Goal: Find contact information: Find contact information

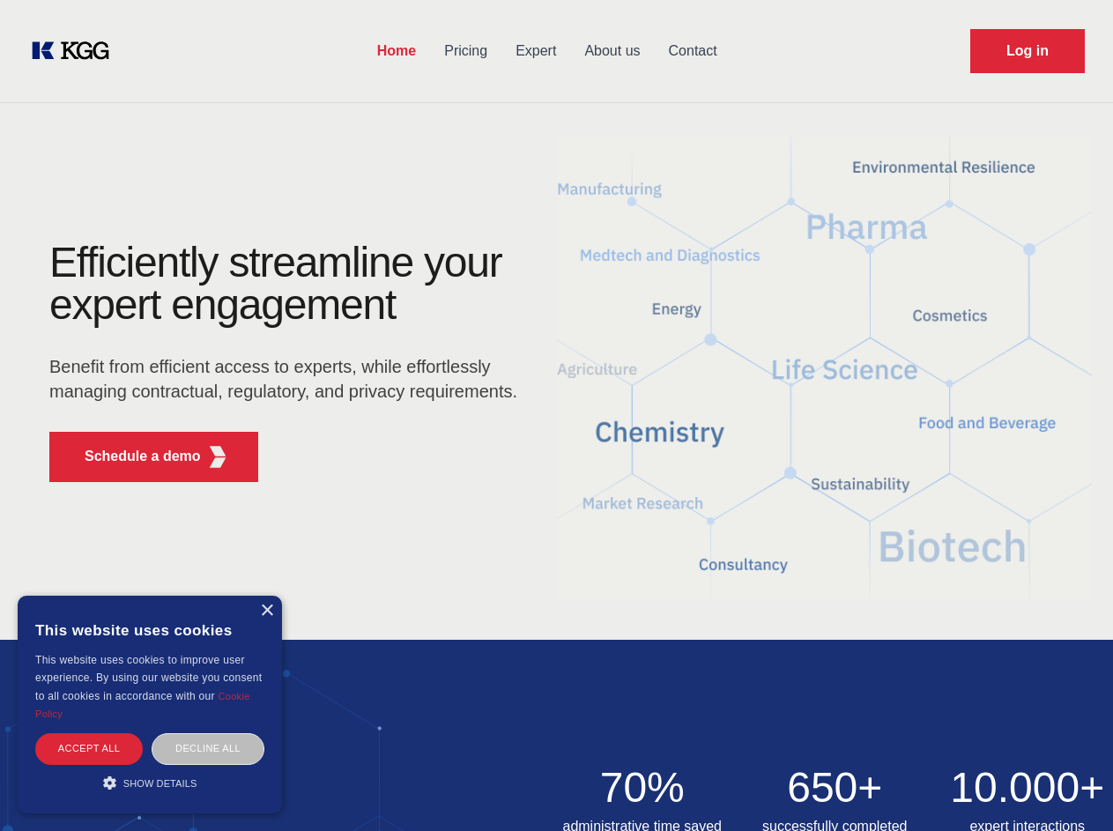
click at [556, 415] on div "Efficiently streamline your expert engagement Benefit from efficient access to …" at bounding box center [289, 369] width 536 height 255
click at [132, 457] on p "Schedule a demo" at bounding box center [143, 456] width 116 height 21
click at [266, 611] on div "× This website uses cookies This website uses cookies to improve user experienc…" at bounding box center [150, 705] width 264 height 218
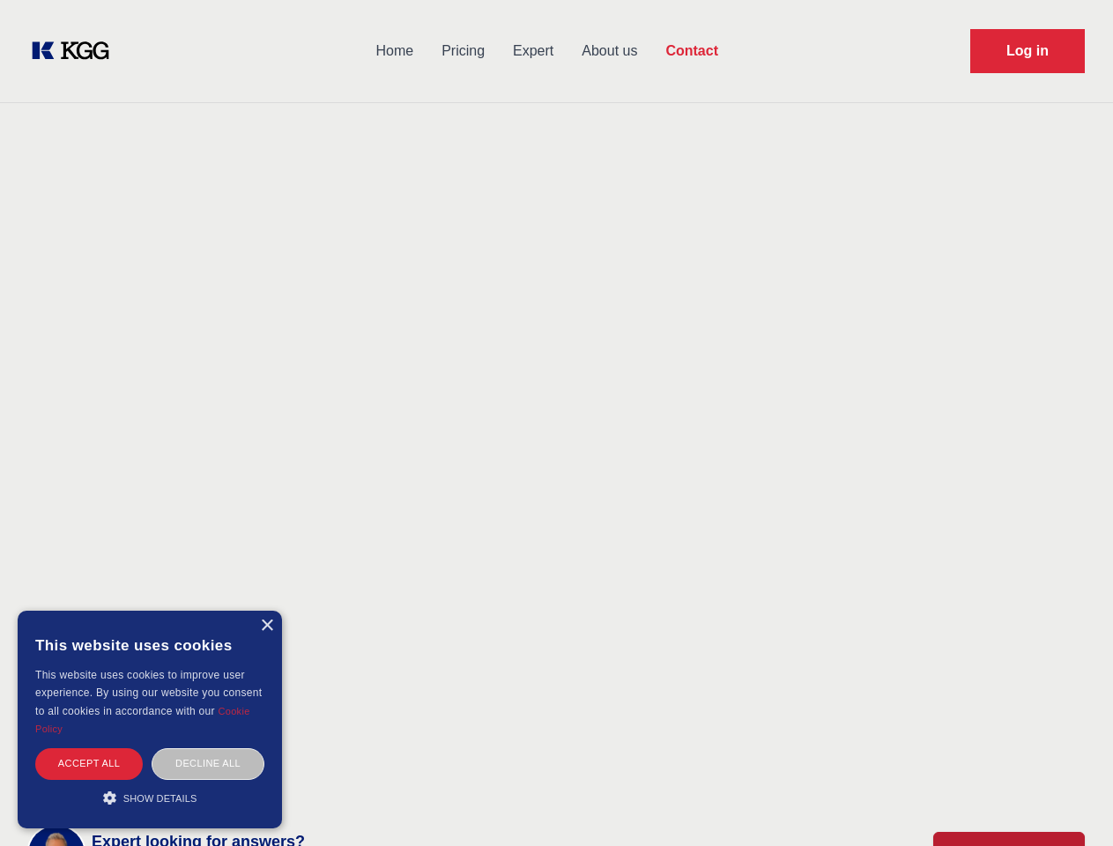
click at [89, 748] on div "Accept all" at bounding box center [89, 763] width 108 height 31
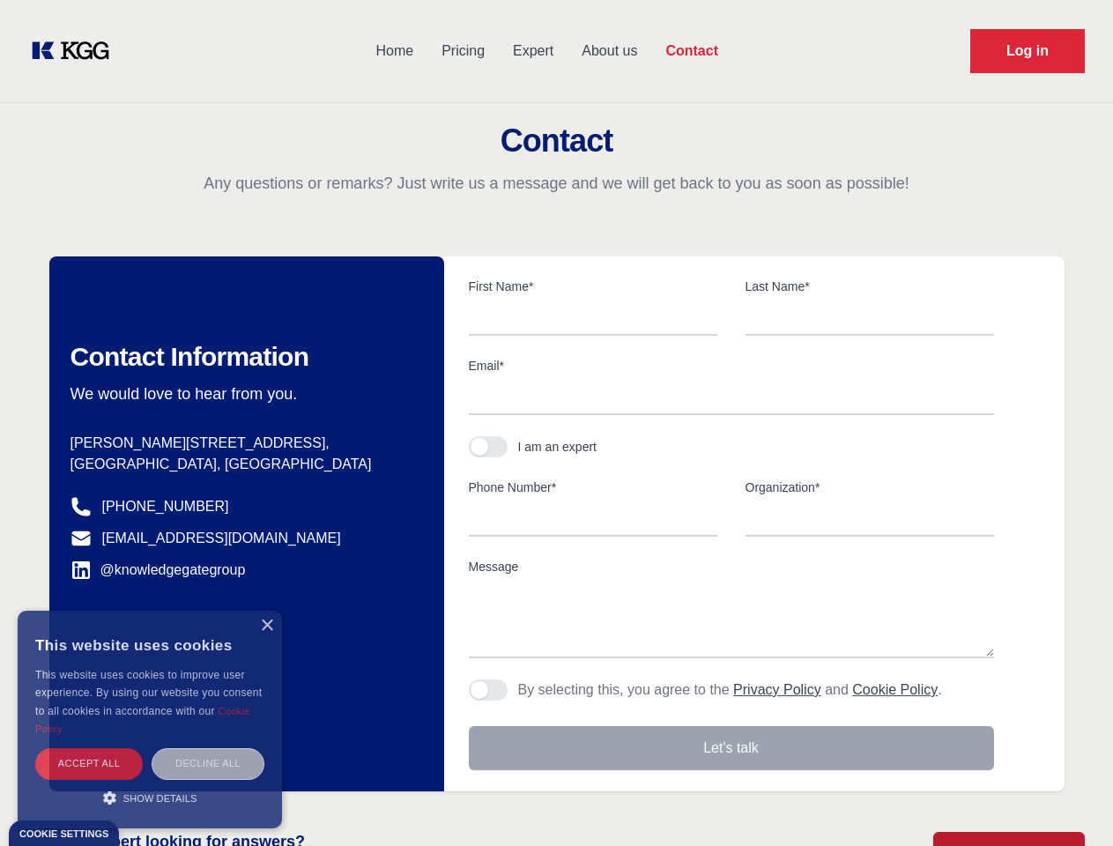
click at [208, 748] on div "Decline all" at bounding box center [208, 763] width 113 height 31
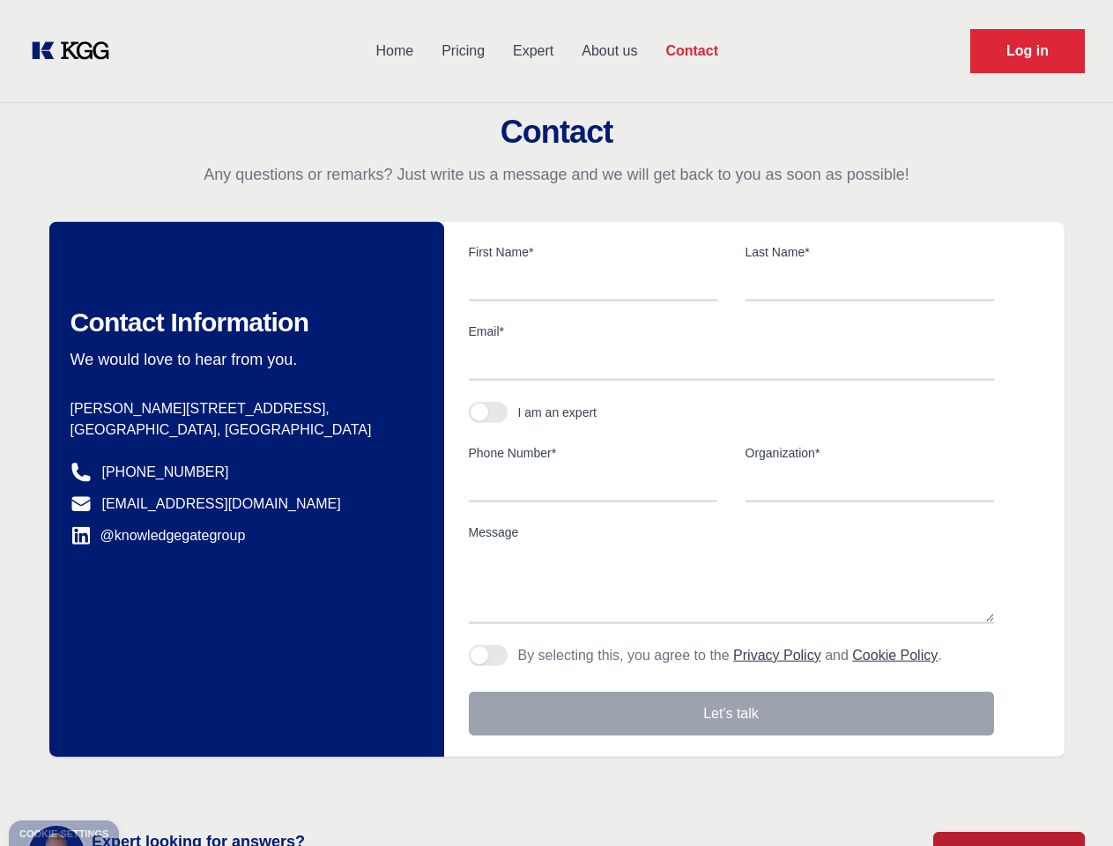
click at [150, 783] on main "Contact Any questions or remarks? Just write us a message and we will get back …" at bounding box center [556, 459] width 1113 height 918
